Goal: Task Accomplishment & Management: Manage account settings

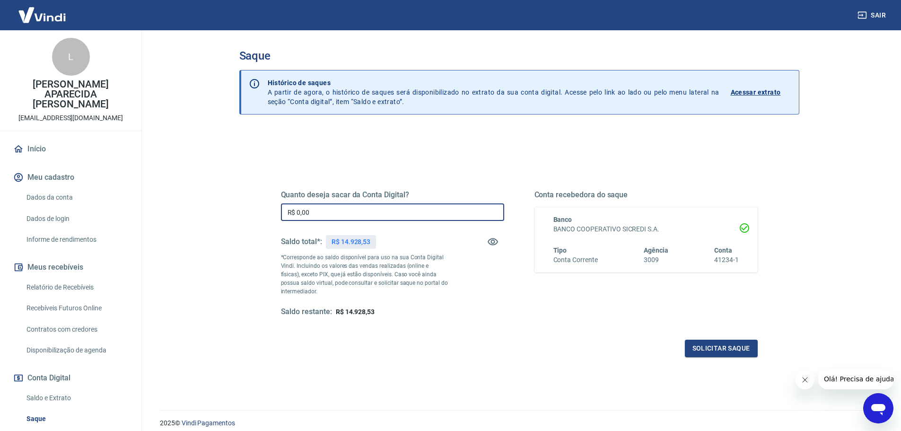
click at [380, 209] on input "R$ 0,00" at bounding box center [392, 212] width 223 height 18
type input "R$ 14.928,53"
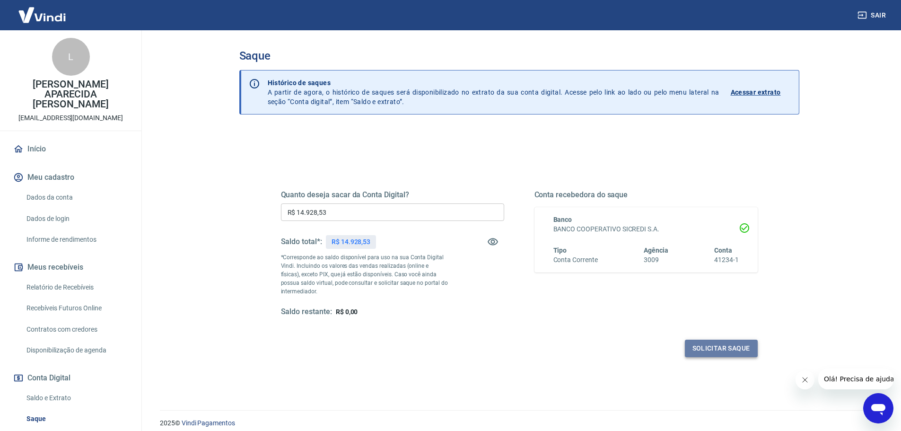
click at [697, 352] on button "Solicitar saque" at bounding box center [721, 349] width 73 height 18
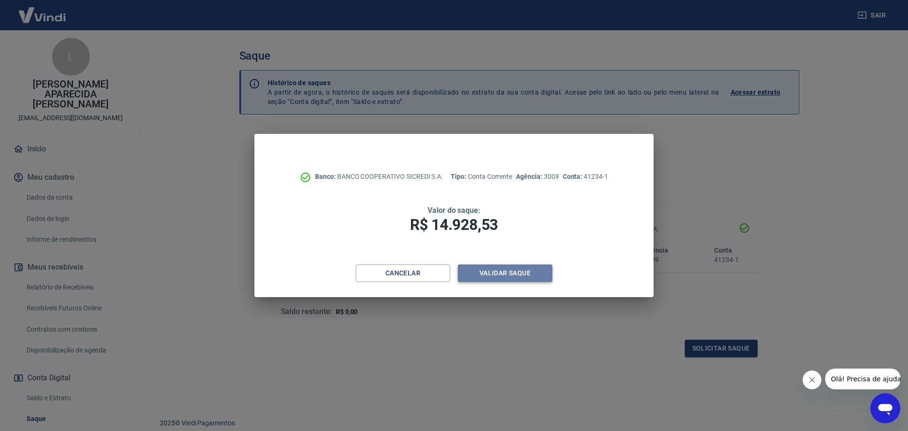
click at [507, 273] on button "Validar saque" at bounding box center [505, 273] width 95 height 18
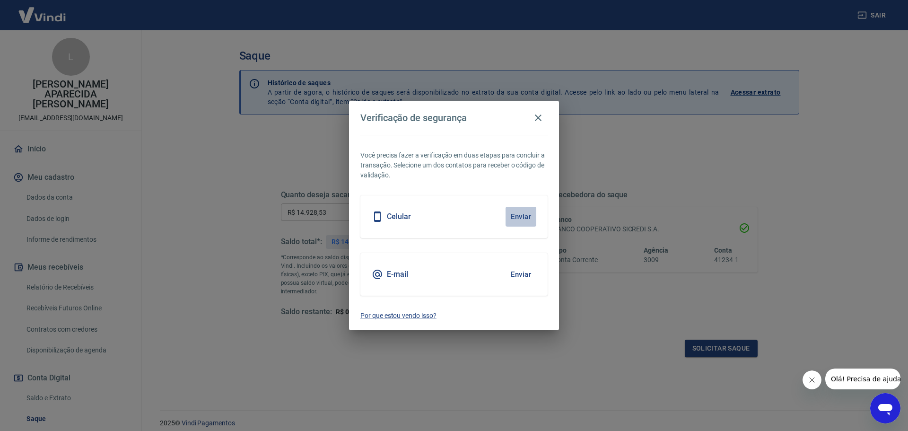
click at [529, 216] on button "Enviar" at bounding box center [521, 217] width 31 height 20
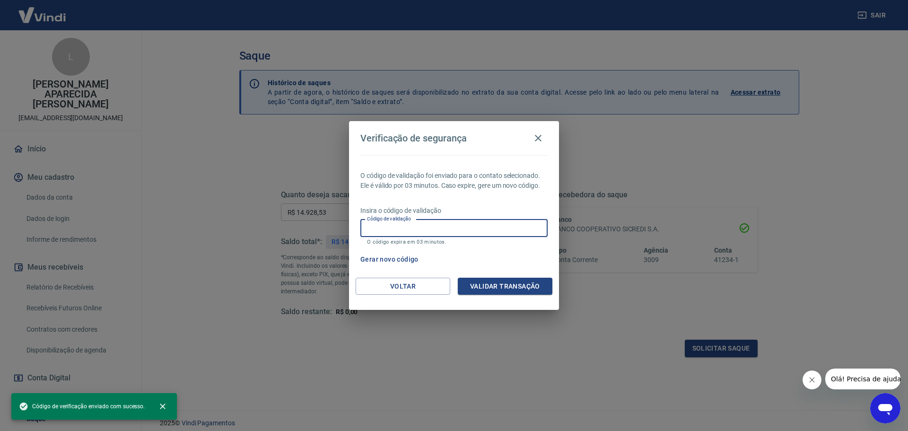
click at [384, 233] on input "Código de validação" at bounding box center [453, 228] width 187 height 18
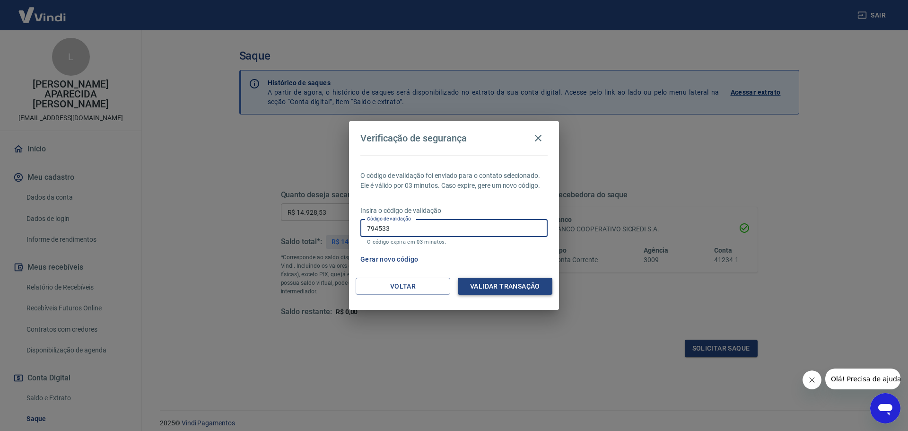
type input "794533"
click at [489, 291] on button "Validar transação" at bounding box center [505, 287] width 95 height 18
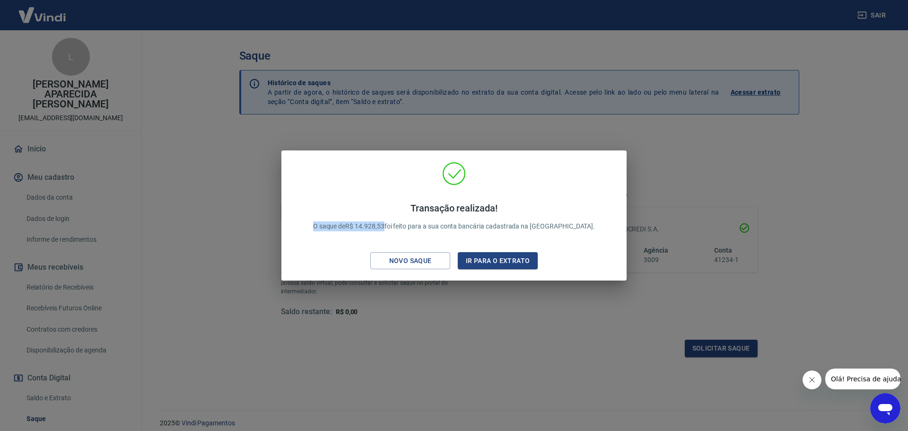
drag, startPoint x: 333, startPoint y: 223, endPoint x: 408, endPoint y: 236, distance: 75.8
click at [408, 236] on div "Transação realizada! O saque de R$ 14.928,53 foi feito para a sua conta bancári…" at bounding box center [454, 217] width 305 height 48
copy p "O saque de R$ 14.928,53"
